Goal: Understand process/instructions: Learn how to perform a task or action

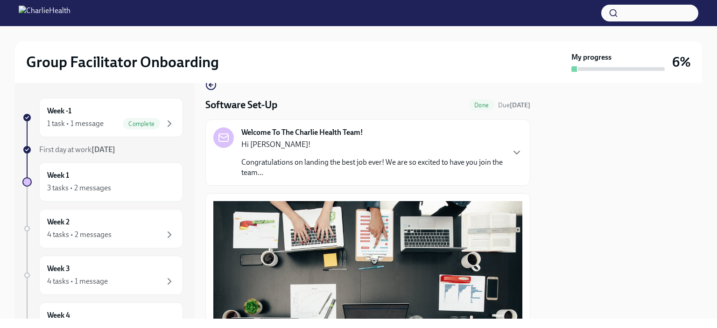
click at [359, 154] on div "Hi [PERSON_NAME]! Congratulations on landing the best job ever! We are so excit…" at bounding box center [372, 159] width 262 height 38
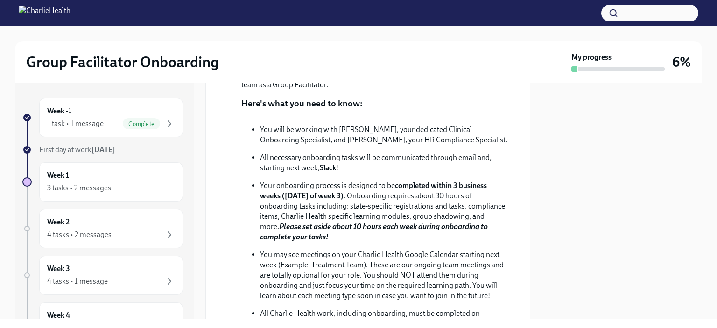
scroll to position [143, 0]
click at [112, 68] on h2 "Group Facilitator Onboarding" at bounding box center [122, 62] width 193 height 19
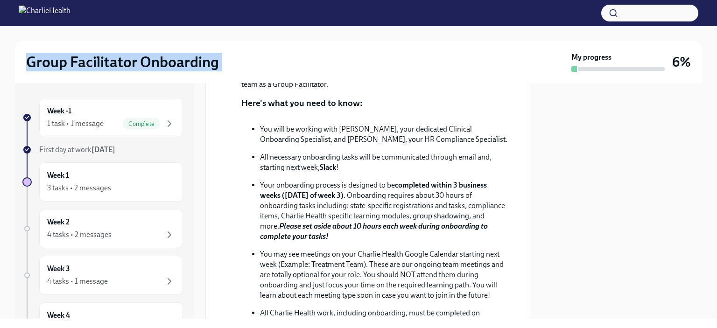
click at [112, 68] on h2 "Group Facilitator Onboarding" at bounding box center [122, 62] width 193 height 19
copy h2 "Group Facilitator Onboarding"
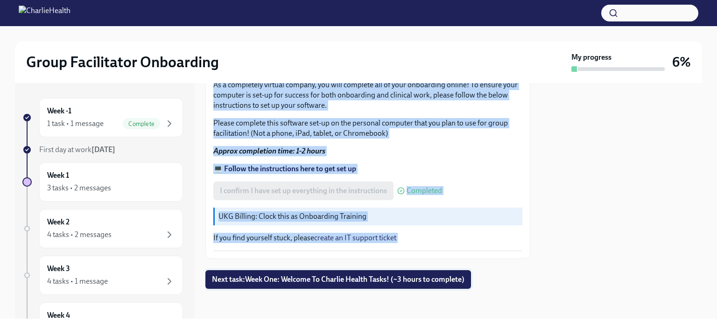
scroll to position [818, 0]
drag, startPoint x: 205, startPoint y: 124, endPoint x: 398, endPoint y: 239, distance: 224.7
copy div "Software Set-Up Done Due [DATE] Welcome To The Charlie Health Team! [DATE] Hi […"
click at [349, 142] on div "As a completely virtual company, you will complete all of your onboarding onlin…" at bounding box center [367, 70] width 309 height 361
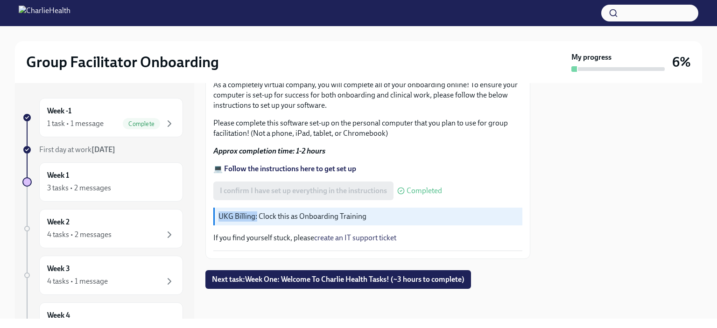
drag, startPoint x: 218, startPoint y: 219, endPoint x: 257, endPoint y: 217, distance: 38.4
click at [257, 217] on p "UKG Billing: Clock this as Onboarding Training" at bounding box center [368, 216] width 300 height 10
click at [312, 216] on p "UKG Billing: Clock this as Onboarding Training" at bounding box center [368, 216] width 300 height 10
click at [344, 240] on link "create an IT support ticket" at bounding box center [355, 237] width 82 height 9
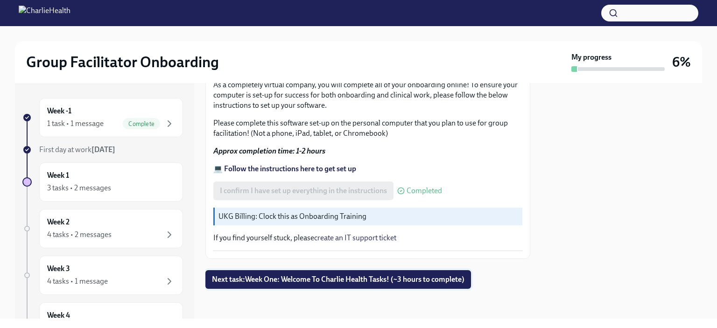
click at [330, 277] on span "Next task : Week One: Welcome To Charlie Health Tasks! (~3 hours to complete)" at bounding box center [338, 279] width 253 height 9
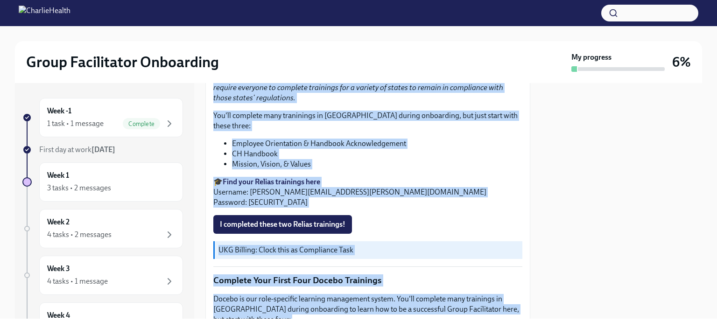
scroll to position [1262, 0]
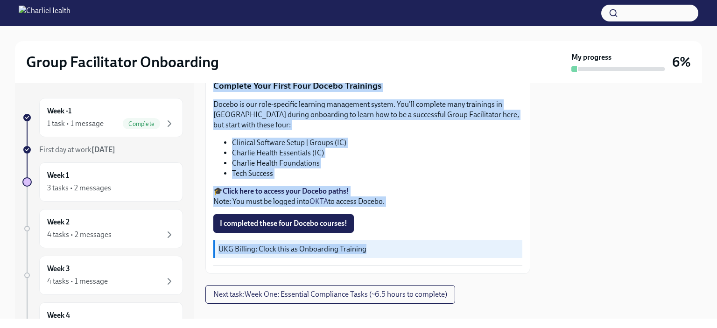
drag, startPoint x: 206, startPoint y: 122, endPoint x: 409, endPoint y: 188, distance: 213.2
copy div "Lore Ips: Dolorsi Am Consect Adipis Elits! (~9 doeiu te incididu) Ut La Etd ma …"
click at [426, 169] on li "Tech Success" at bounding box center [377, 174] width 290 height 10
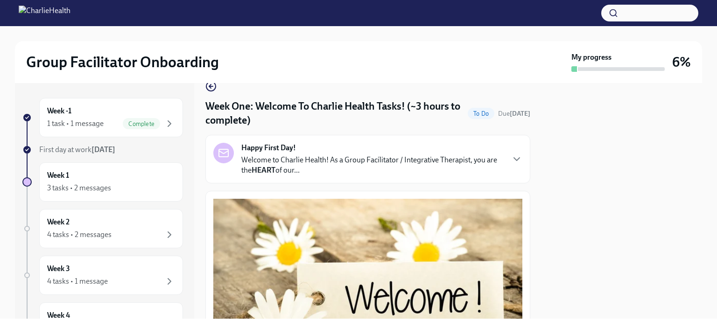
scroll to position [49, 0]
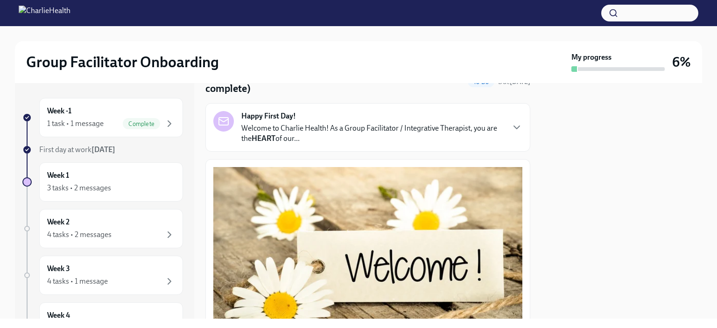
click at [430, 146] on div "Happy First Day! Welcome to Charlie Health! As a Group Facilitator / Integrativ…" at bounding box center [367, 127] width 325 height 49
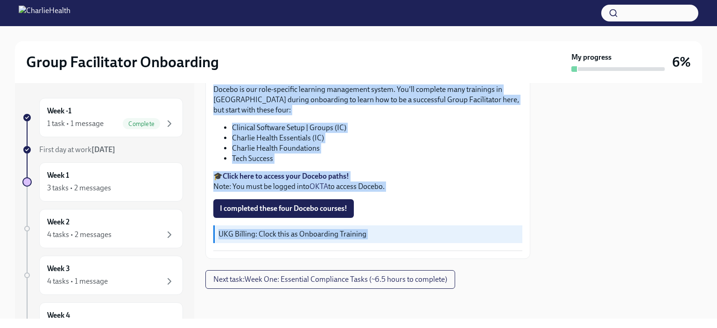
scroll to position [1656, 0]
drag, startPoint x: 207, startPoint y: 126, endPoint x: 457, endPoint y: 241, distance: 275.3
copy div "Lore Ips: Dolorsi Am Consect Adipis Elits! (~3 doeiu te incididu) Ut La Etd ma …"
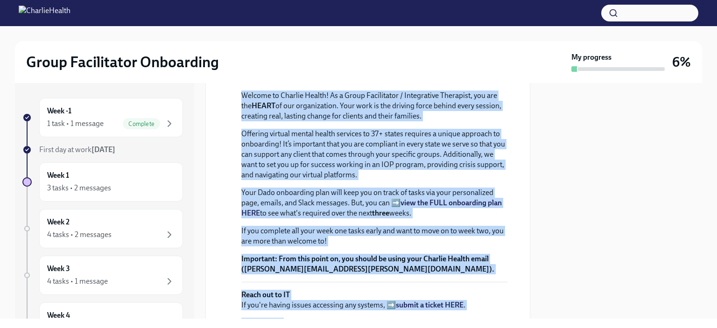
scroll to position [116, 0]
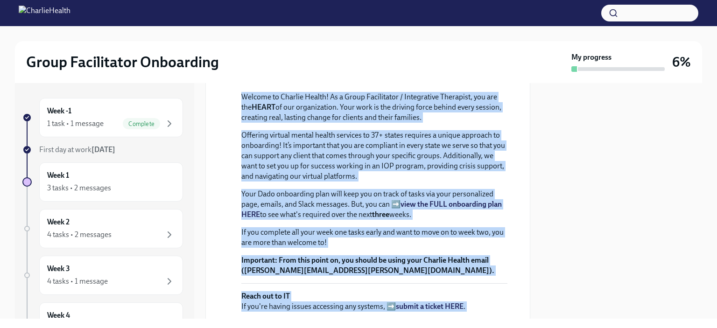
click at [392, 199] on div "Welcome to Charlie Health! As a Group Facilitator / Integrative Therapist, you …" at bounding box center [374, 223] width 266 height 276
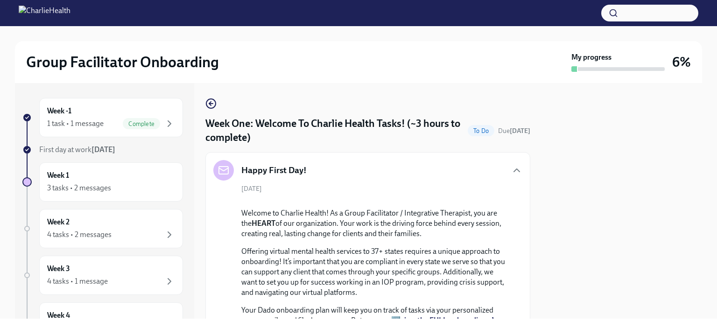
scroll to position [155, 0]
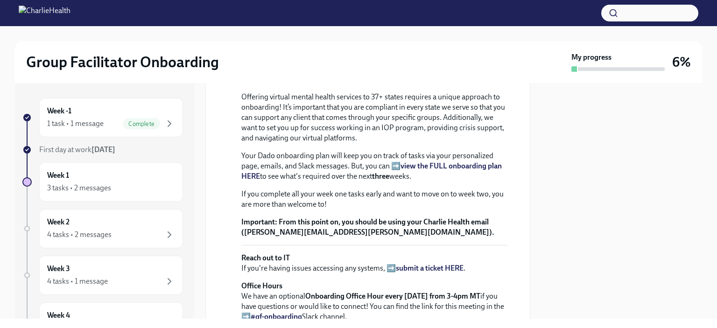
drag, startPoint x: 345, startPoint y: 168, endPoint x: 471, endPoint y: 170, distance: 125.1
click at [471, 85] on p "Welcome to Charlie Health! As a Group Facilitator / Integrative Therapist, you …" at bounding box center [374, 69] width 266 height 31
click at [426, 85] on p "Welcome to Charlie Health! As a Group Facilitator / Integrative Therapist, you …" at bounding box center [374, 69] width 266 height 31
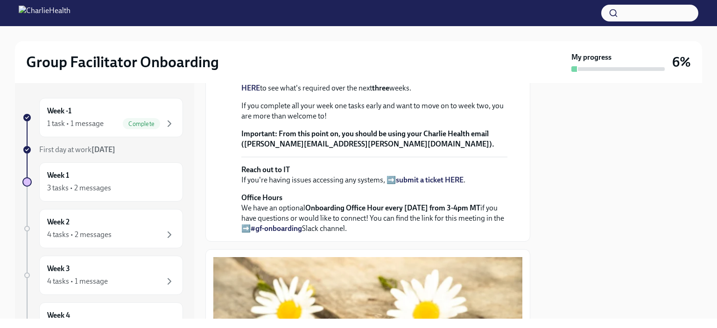
scroll to position [245, 0]
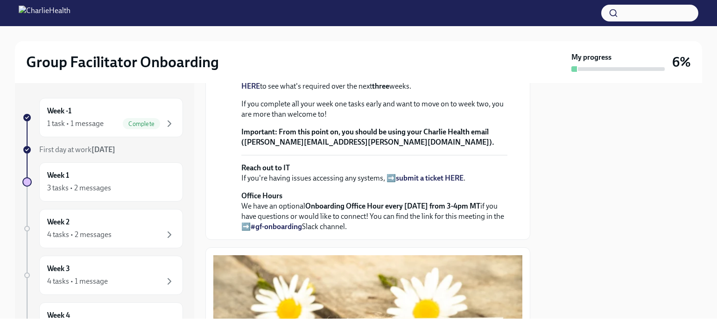
click at [460, 91] on strong "view the FULL onboarding plan HERE" at bounding box center [371, 80] width 261 height 19
click at [352, 92] on p "Your Dado onboarding plan will keep you on track of tasks via your personalized…" at bounding box center [374, 76] width 266 height 31
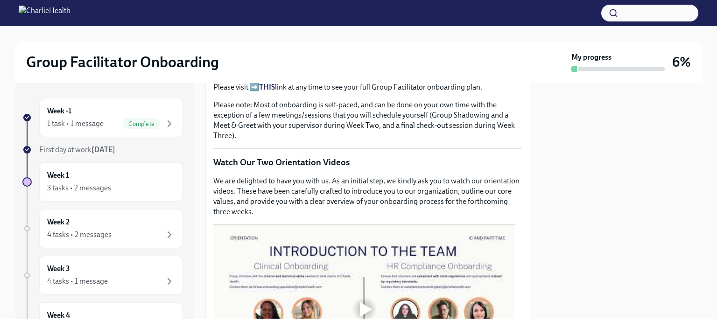
scroll to position [662, 0]
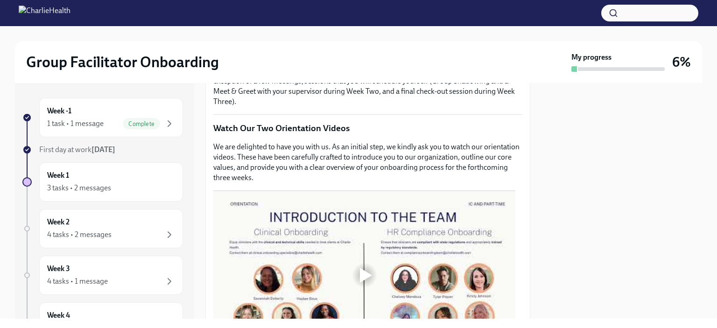
click at [270, 57] on strong "THIS" at bounding box center [267, 53] width 16 height 9
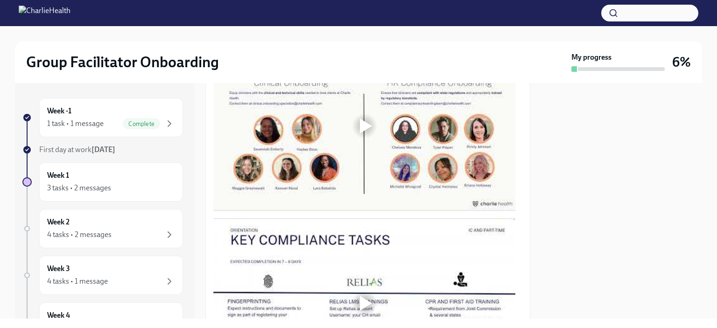
scroll to position [831, 0]
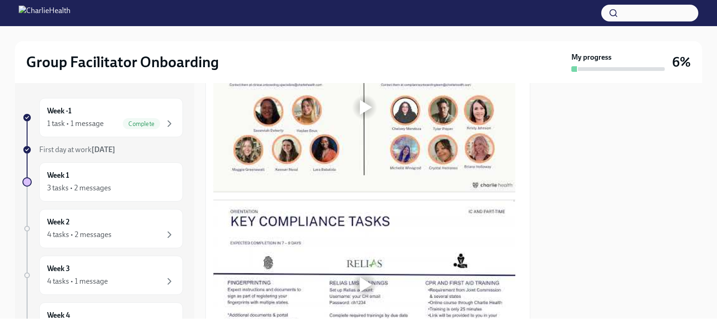
click at [366, 122] on div at bounding box center [365, 107] width 30 height 30
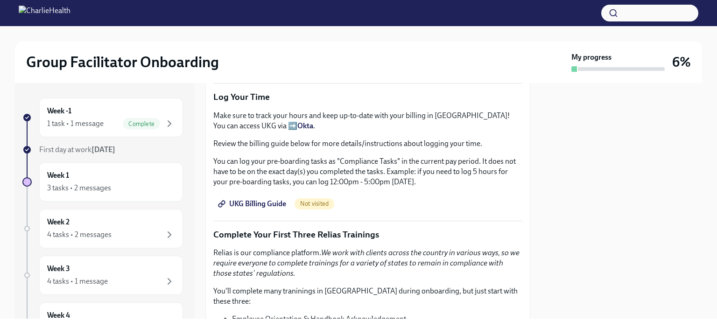
scroll to position [1180, 0]
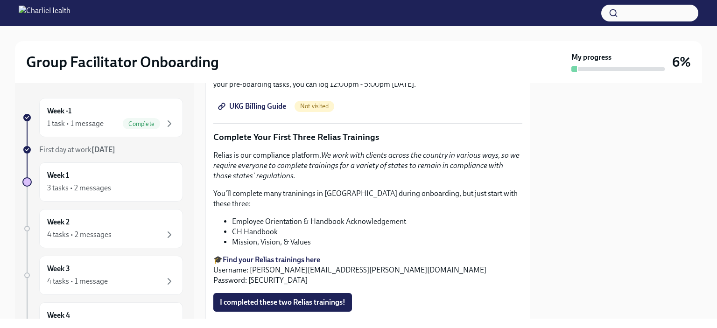
scroll to position [1274, 0]
click at [267, 111] on span "UKG Billing Guide" at bounding box center [253, 105] width 66 height 9
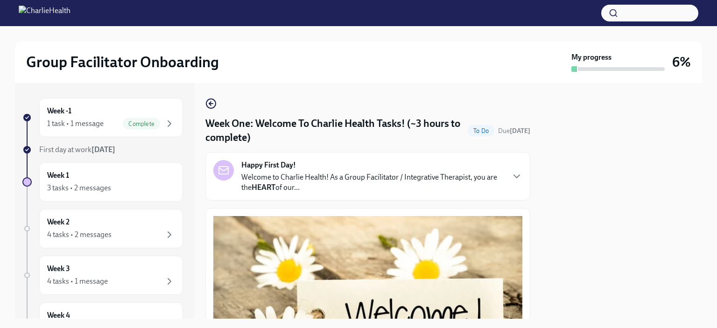
click at [337, 182] on p "Welcome to Charlie Health! As a Group Facilitator / Integrative Therapist, you …" at bounding box center [372, 182] width 262 height 21
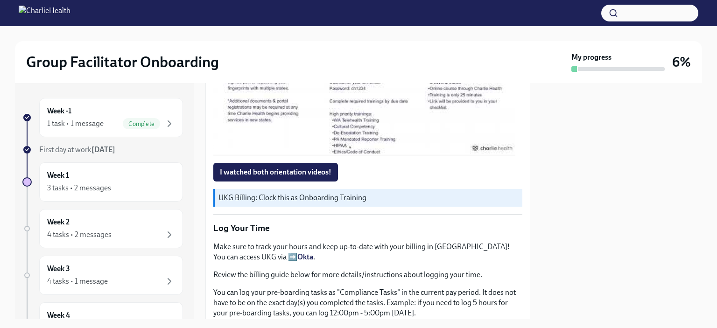
scroll to position [1051, 0]
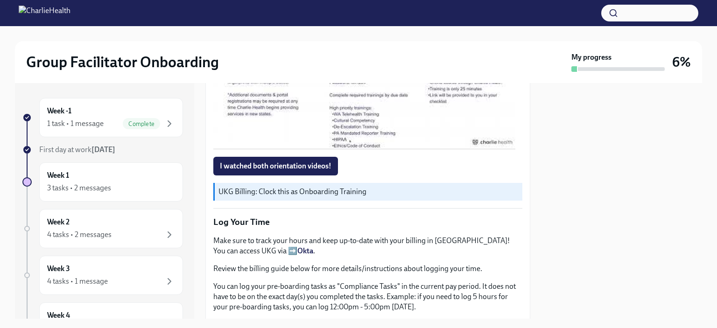
click at [376, 79] on div at bounding box center [365, 64] width 30 height 30
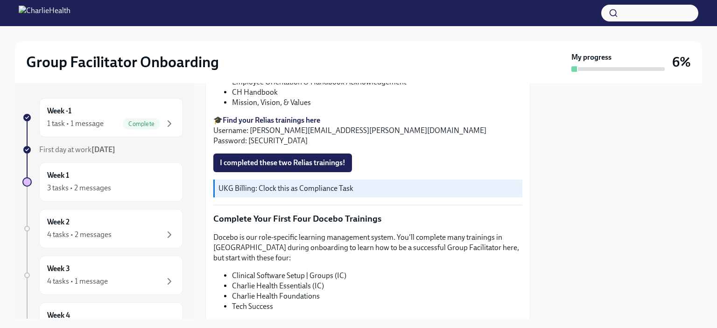
scroll to position [1413, 0]
click at [255, 125] on strong "Find your Relias trainings here" at bounding box center [272, 120] width 98 height 9
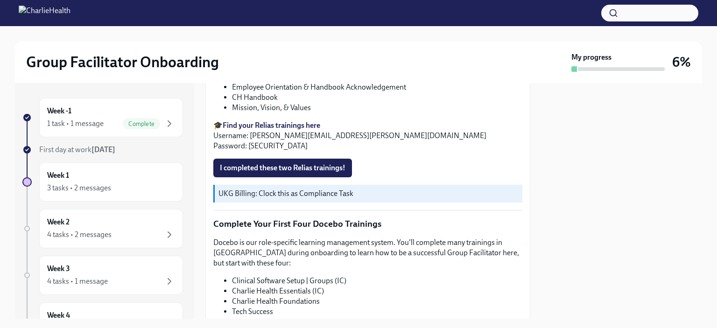
click at [199, 184] on div "Week -1 1 task • 1 message Complete First day at work [DATE] Week 1 3 tasks • 2…" at bounding box center [358, 201] width 687 height 236
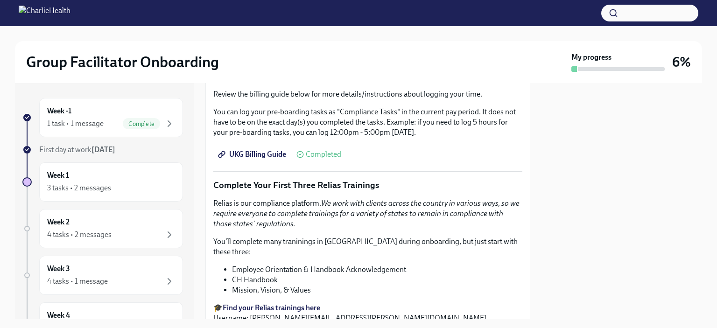
scroll to position [1226, 0]
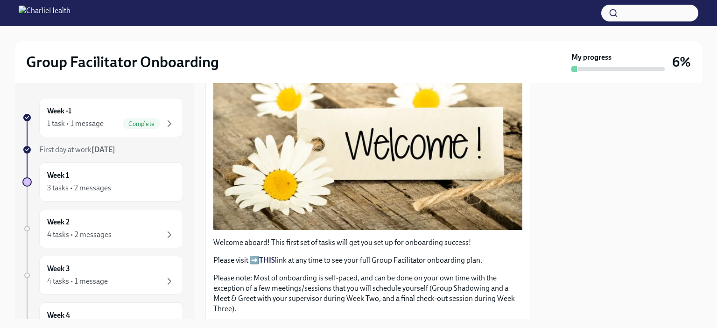
scroll to position [0, 0]
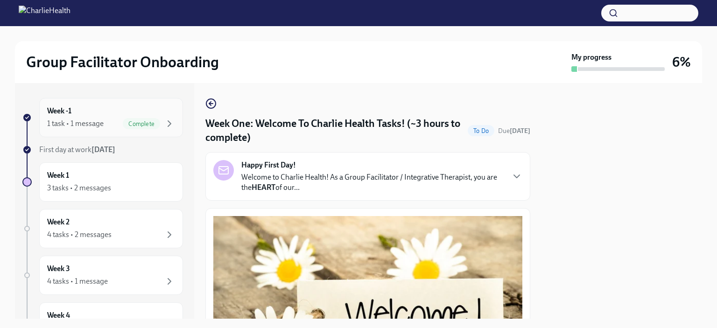
click at [147, 128] on div "Complete" at bounding box center [141, 123] width 37 height 11
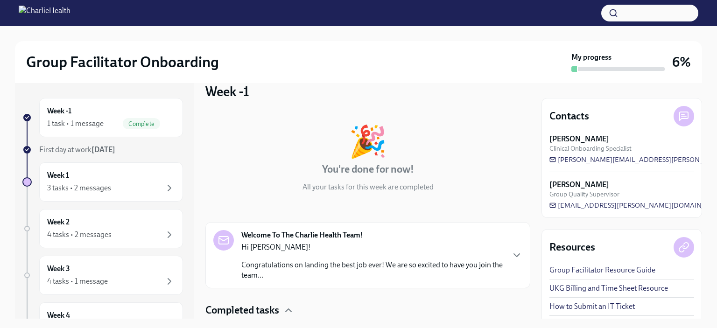
scroll to position [81, 0]
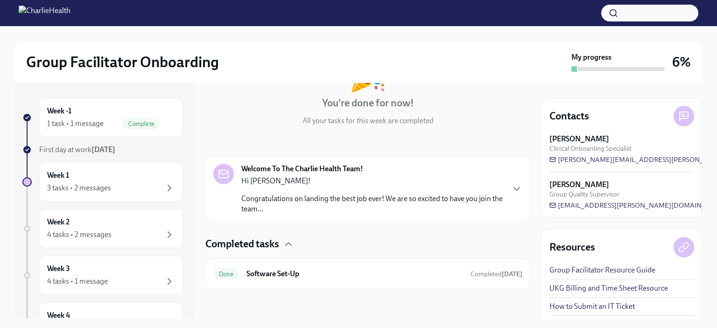
click at [327, 207] on p "Congratulations on landing the best job ever! We are so excited to have you joi…" at bounding box center [372, 204] width 262 height 21
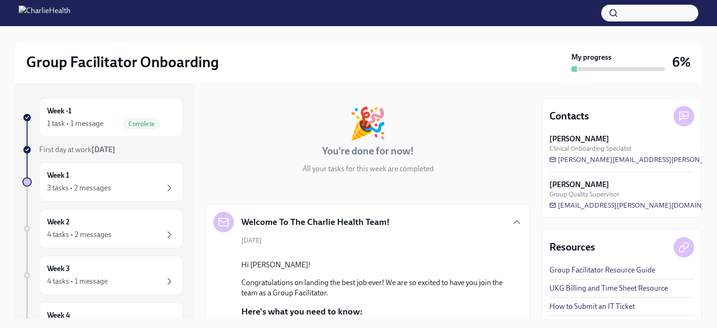
scroll to position [0, 0]
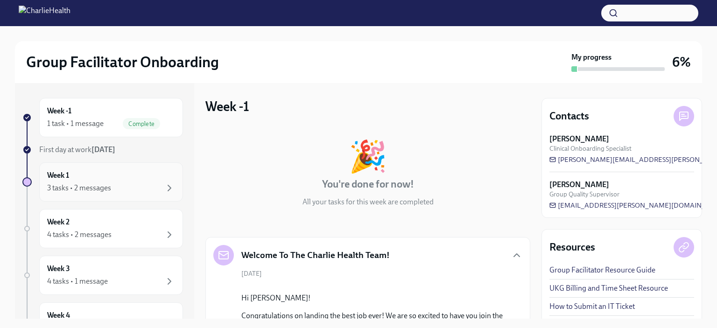
click at [106, 184] on div "3 tasks • 2 messages" at bounding box center [79, 188] width 64 height 10
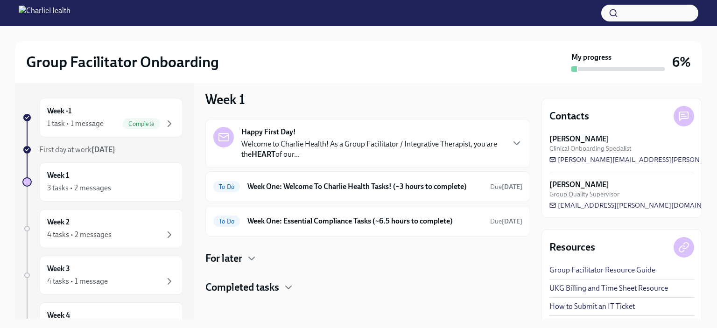
scroll to position [12, 0]
